Goal: Information Seeking & Learning: Learn about a topic

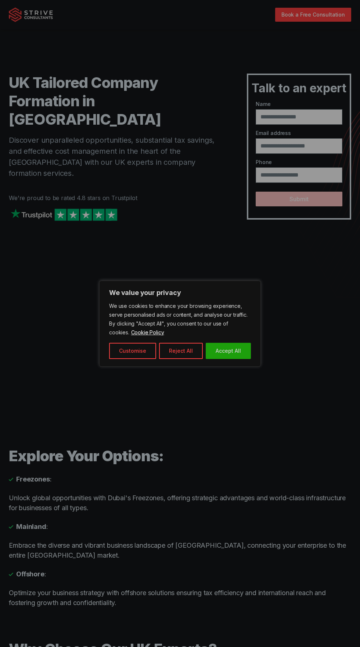
click at [309, 318] on div at bounding box center [180, 323] width 360 height 647
click at [311, 314] on div at bounding box center [180, 323] width 360 height 647
click at [315, 322] on div at bounding box center [180, 323] width 360 height 647
click at [328, 309] on div at bounding box center [180, 323] width 360 height 647
click at [318, 253] on div at bounding box center [180, 323] width 360 height 647
